Goal: Information Seeking & Learning: Learn about a topic

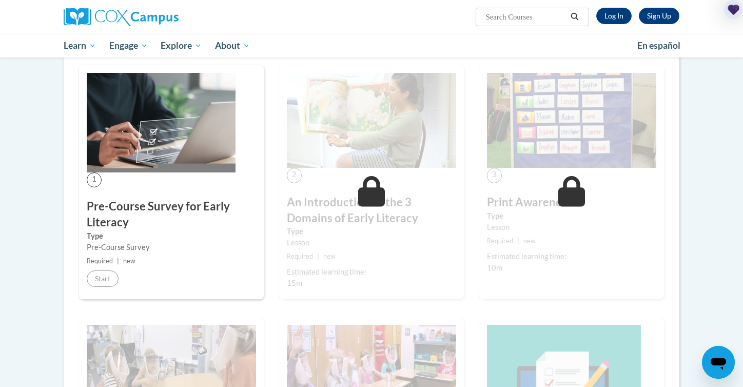
scroll to position [188, 0]
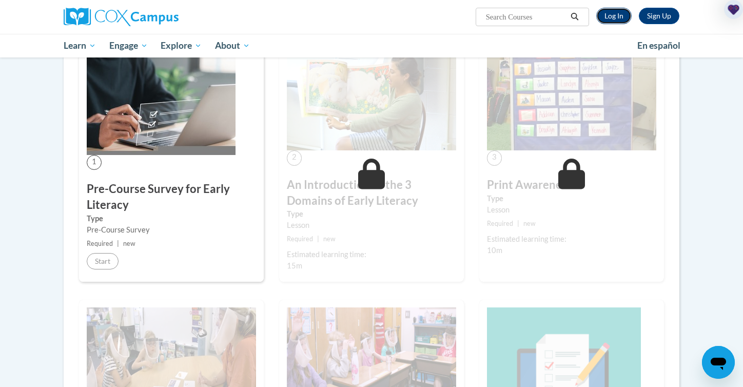
click at [617, 12] on link "Log In" at bounding box center [613, 16] width 35 height 16
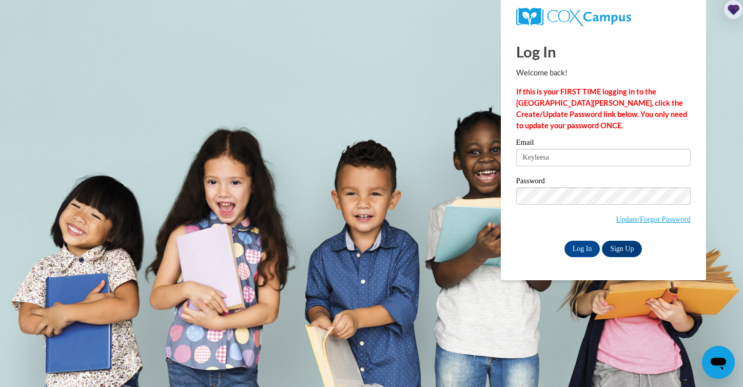
type input "keyleesalinas@gmail.com"
click at [564, 241] on input "Log In" at bounding box center [582, 249] width 36 height 16
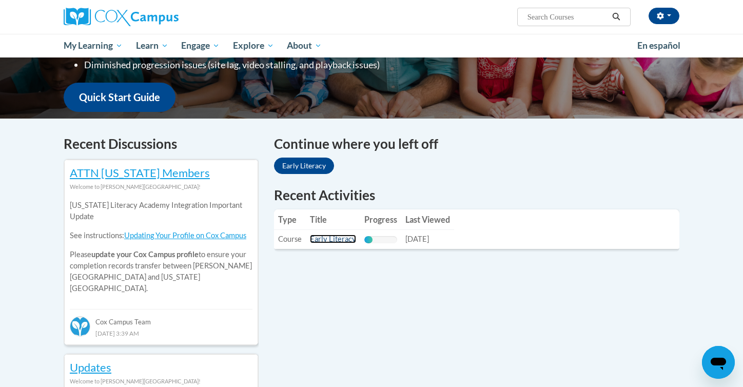
click at [330, 234] on link "Early Literacy" at bounding box center [333, 238] width 46 height 9
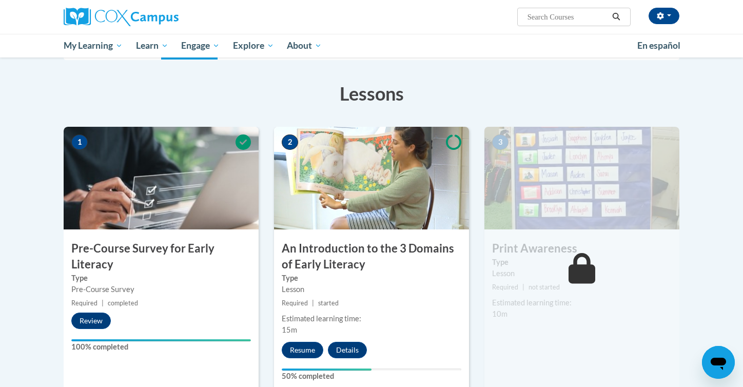
scroll to position [172, 0]
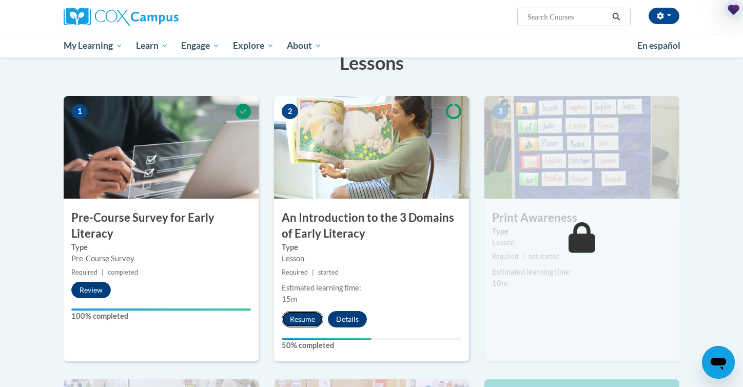
click at [317, 314] on button "Resume" at bounding box center [303, 319] width 42 height 16
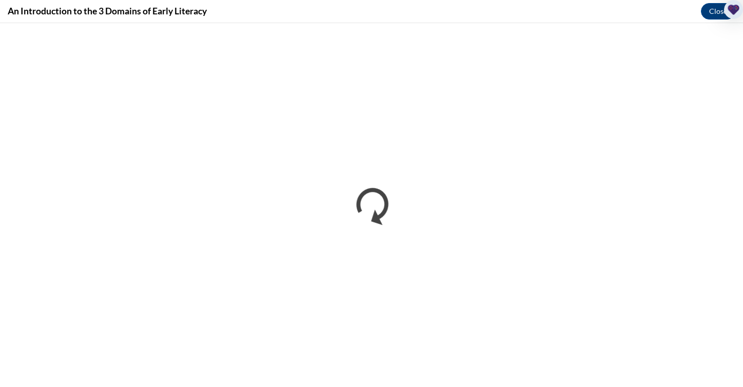
scroll to position [0, 0]
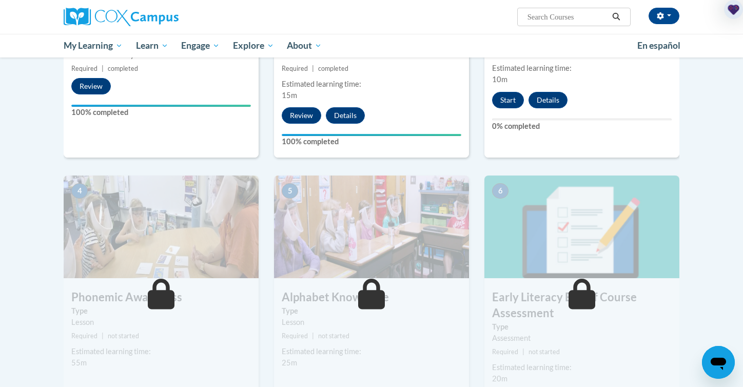
scroll to position [374, 0]
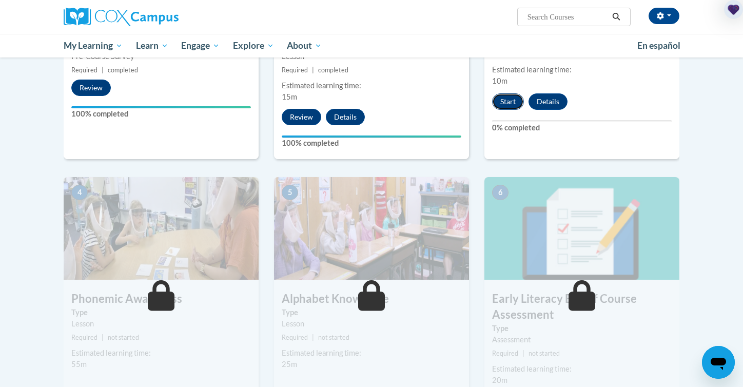
click at [513, 99] on button "Start" at bounding box center [508, 101] width 32 height 16
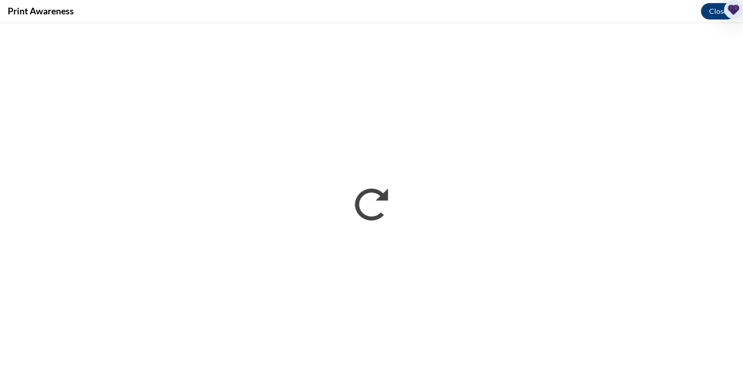
scroll to position [0, 0]
